Goal: Information Seeking & Learning: Learn about a topic

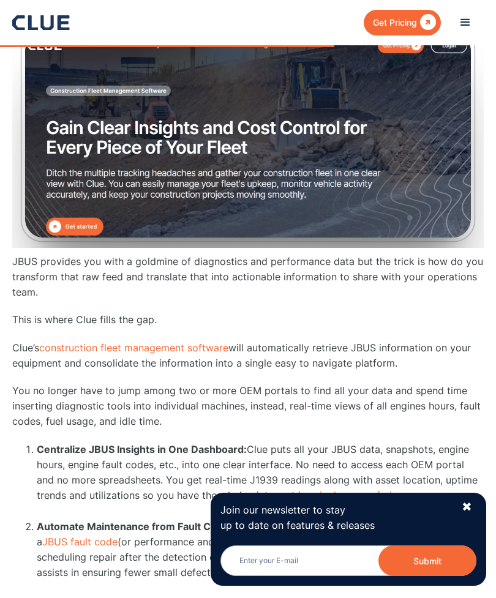
scroll to position [4174, 0]
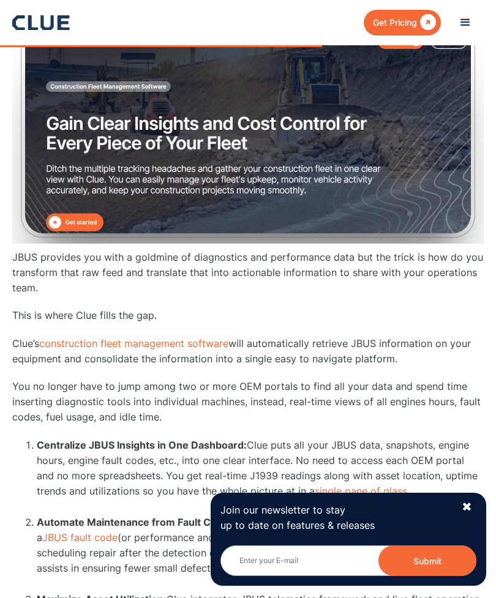
click at [197, 337] on link "construction fleet management software" at bounding box center [133, 343] width 189 height 12
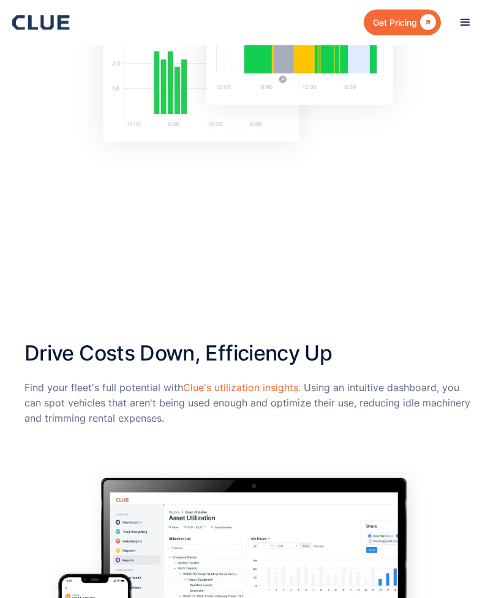
scroll to position [1347, 0]
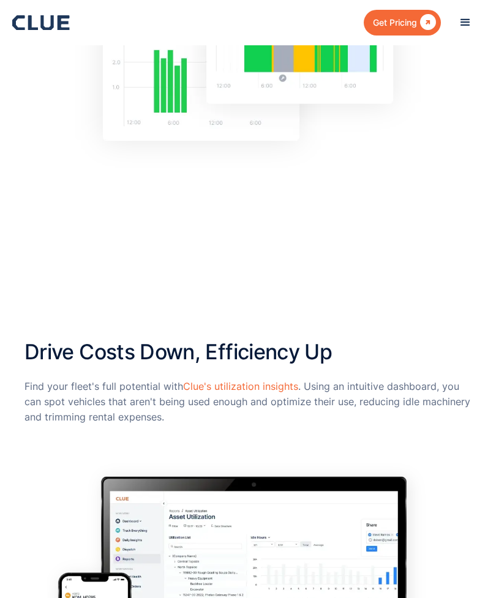
click at [272, 386] on link "Clue's utilization insights" at bounding box center [240, 386] width 115 height 12
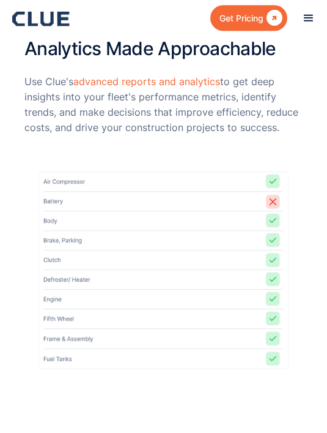
scroll to position [4161, 0]
click at [196, 75] on link "advanced reports and analytics" at bounding box center [146, 81] width 147 height 12
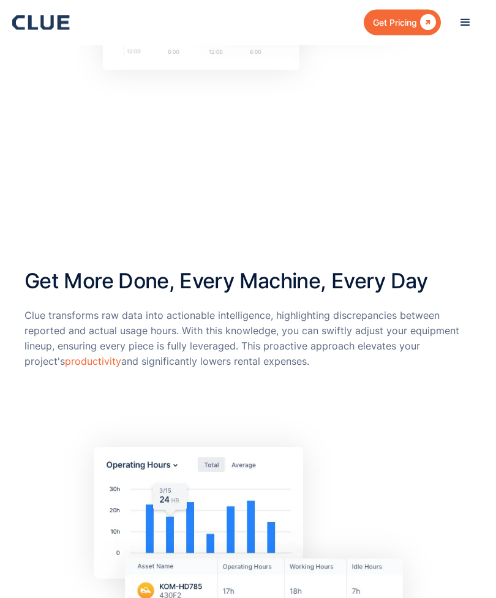
scroll to position [1382, 0]
click at [65, 359] on link "productivity" at bounding box center [93, 361] width 56 height 12
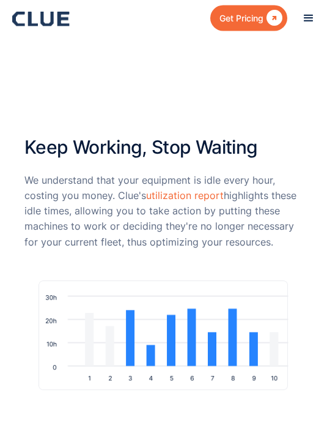
scroll to position [2812, 0]
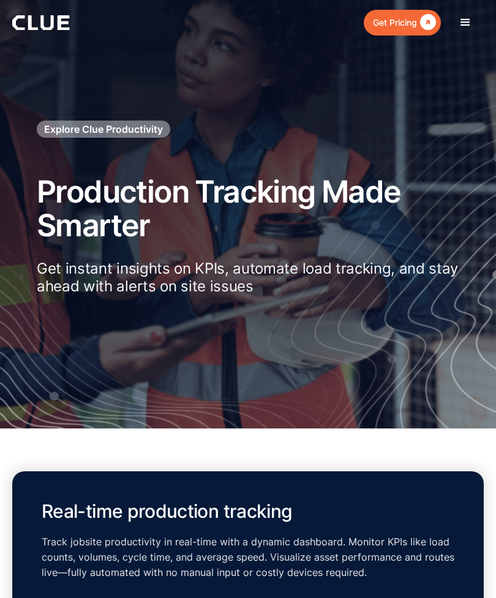
click at [460, 24] on div "menu" at bounding box center [465, 22] width 15 height 15
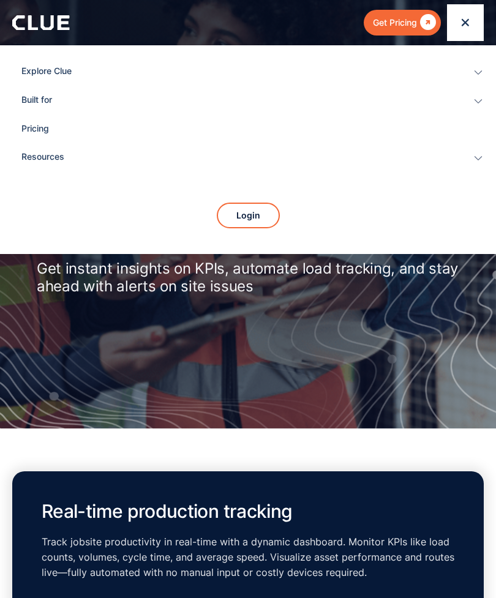
click at [50, 166] on div "Resources" at bounding box center [238, 157] width 435 height 28
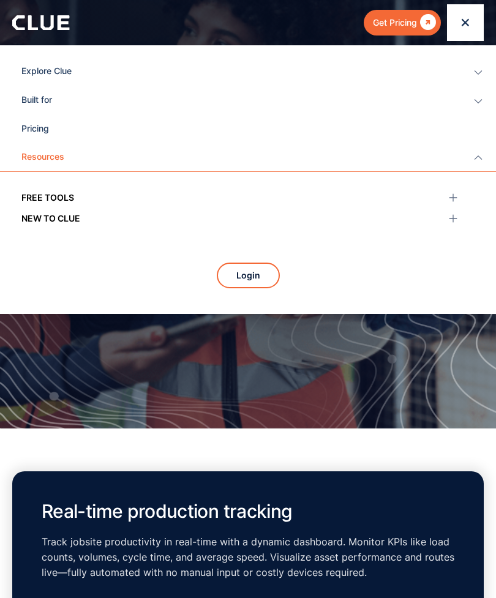
click at [71, 220] on div "New to clue" at bounding box center [50, 218] width 59 height 13
click at [438, 215] on div "New to clue" at bounding box center [241, 215] width 441 height 21
click at [457, 214] on icon at bounding box center [453, 218] width 12 height 12
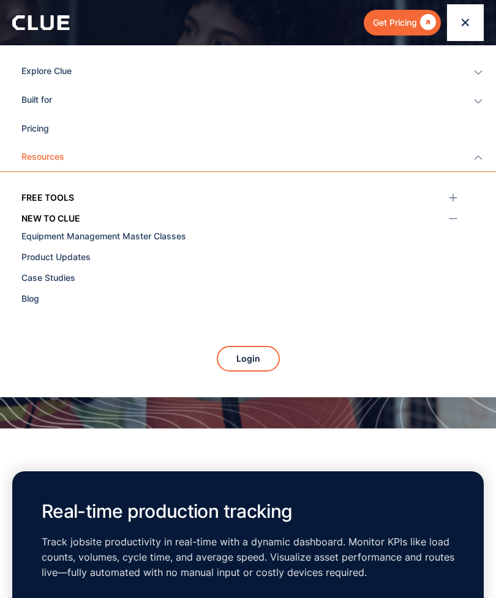
click at [32, 299] on div "Blog" at bounding box center [239, 298] width 436 height 13
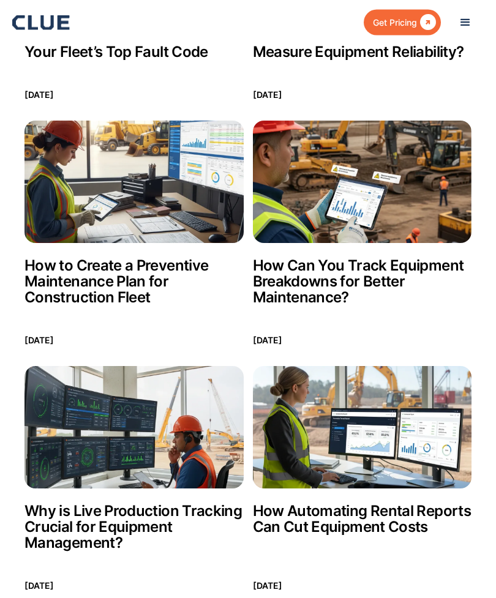
scroll to position [3711, 0]
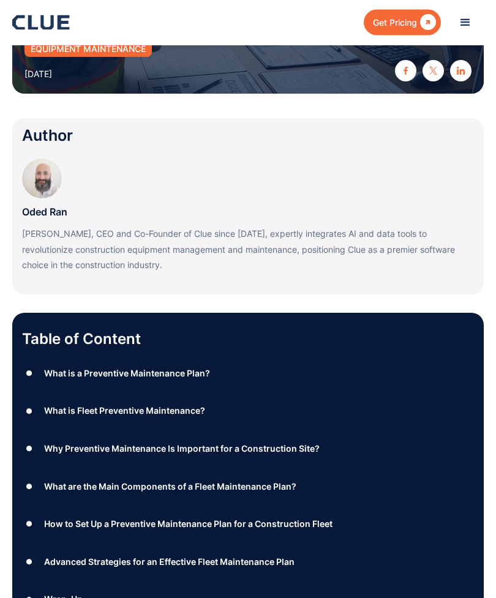
click at [56, 370] on div "What is a Preventive Maintenance Plan?" at bounding box center [127, 373] width 166 height 15
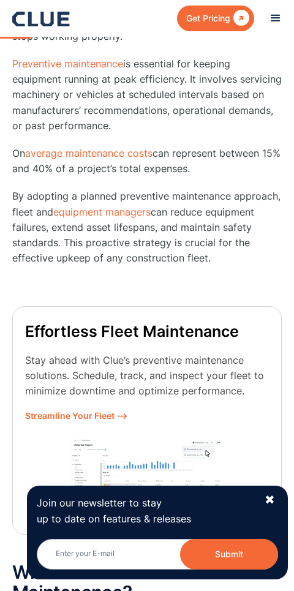
scroll to position [1400, 0]
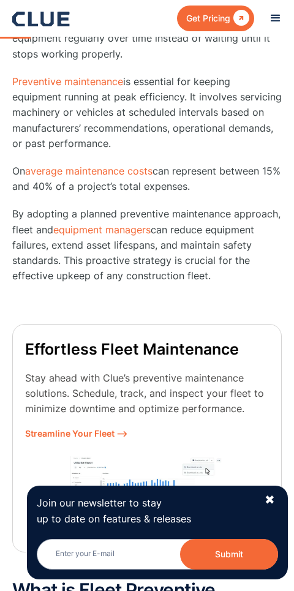
click at [107, 425] on span "Streamline Your Fleet ⟶" at bounding box center [147, 432] width 244 height 15
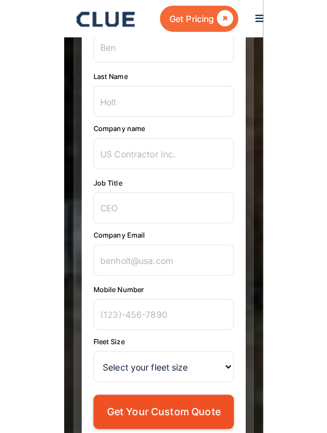
scroll to position [495, 0]
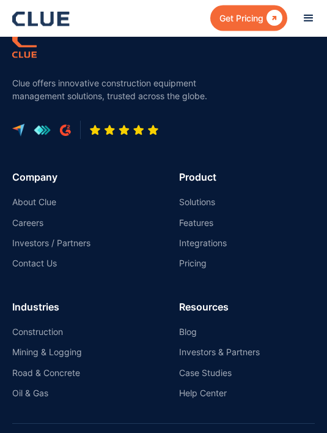
scroll to position [9753, 0]
click at [220, 387] on link "Help Center" at bounding box center [247, 392] width 137 height 11
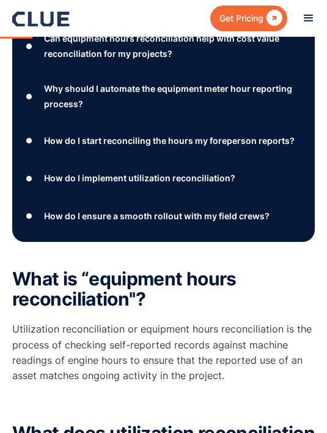
scroll to position [491, 0]
